Goal: Complete application form

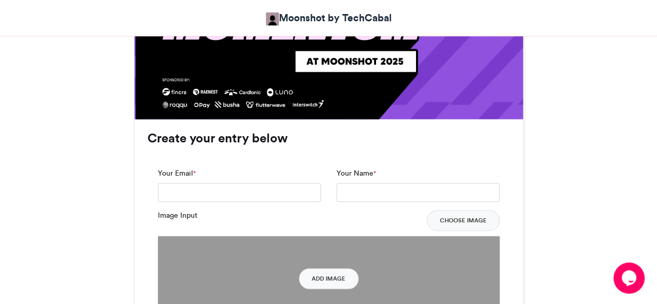
scroll to position [695, 0]
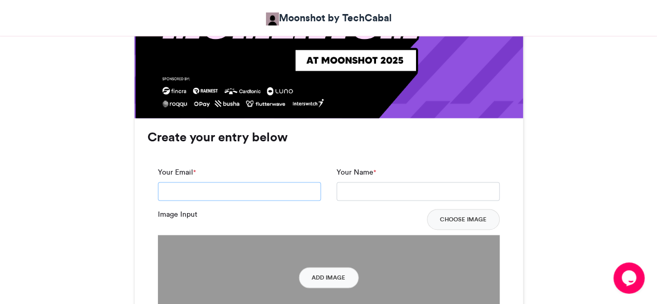
drag, startPoint x: 224, startPoint y: 198, endPoint x: 225, endPoint y: 192, distance: 6.8
click at [224, 198] on input "Your Email *" at bounding box center [239, 191] width 163 height 19
type input "**********"
click at [371, 196] on input "Your Name *" at bounding box center [418, 191] width 163 height 19
type input "**********"
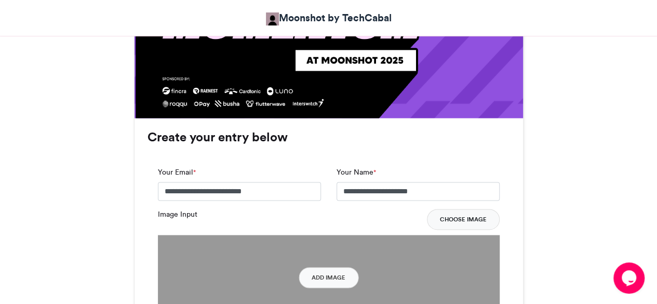
click at [469, 218] on button "Choose Image" at bounding box center [463, 219] width 73 height 21
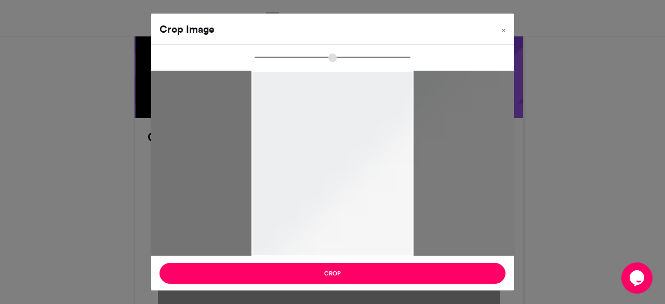
type input "******"
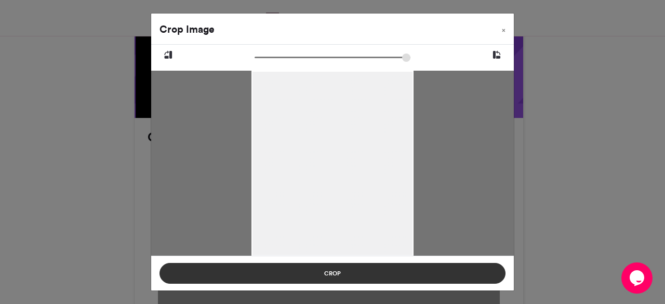
click at [383, 276] on button "Crop" at bounding box center [332, 273] width 346 height 21
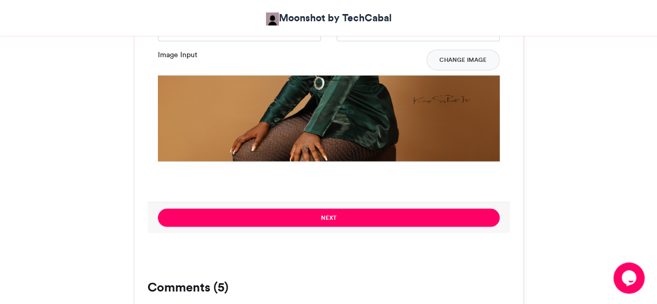
scroll to position [830, 0]
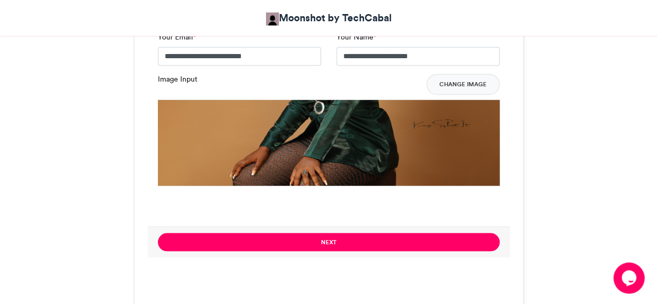
click at [357, 129] on img at bounding box center [329, 271] width 342 height 342
click at [461, 86] on button "Change Image" at bounding box center [462, 84] width 73 height 21
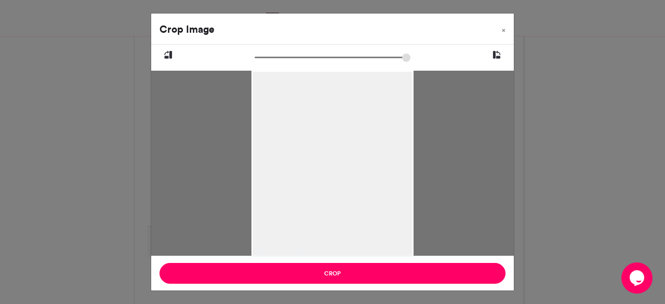
drag, startPoint x: 323, startPoint y: 130, endPoint x: 322, endPoint y: 238, distance: 107.5
click at [322, 238] on div at bounding box center [332, 172] width 162 height 202
drag, startPoint x: 260, startPoint y: 59, endPoint x: 280, endPoint y: 61, distance: 20.9
type input "******"
click at [280, 61] on input "zoom" at bounding box center [333, 57] width 156 height 10
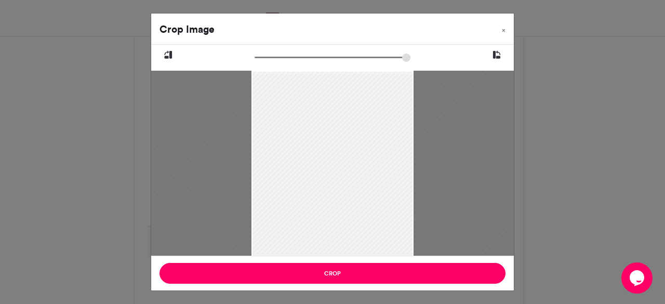
drag, startPoint x: 337, startPoint y: 107, endPoint x: 323, endPoint y: 194, distance: 88.0
click at [323, 194] on div at bounding box center [317, 282] width 647 height 809
click at [323, 194] on div at bounding box center [317, 283] width 647 height 809
drag, startPoint x: 323, startPoint y: 194, endPoint x: 323, endPoint y: 257, distance: 63.4
click at [323, 257] on div "Crop Image × Crop" at bounding box center [333, 152] width 364 height 278
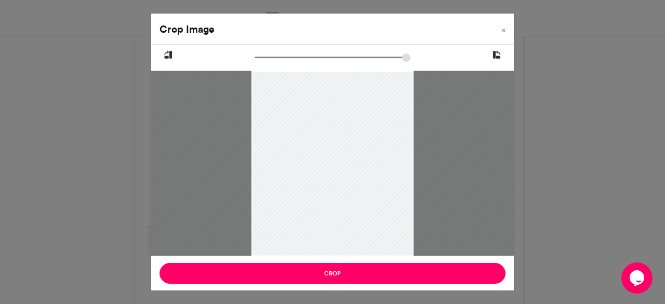
drag, startPoint x: 341, startPoint y: 173, endPoint x: 335, endPoint y: 252, distance: 79.2
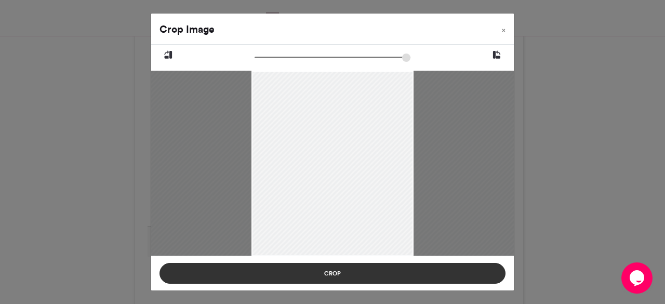
click at [344, 277] on button "Crop" at bounding box center [332, 273] width 346 height 21
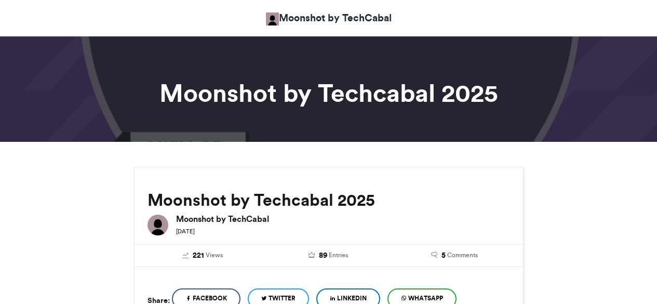
scroll to position [830, 0]
